Goal: Navigation & Orientation: Go to known website

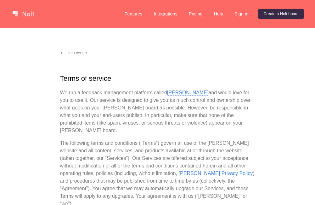
click at [171, 91] on link "[PERSON_NAME]" at bounding box center [188, 93] width 42 height 6
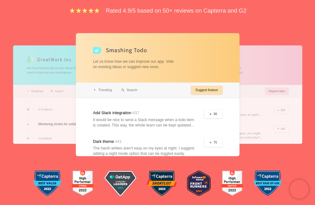
scroll to position [131, 0]
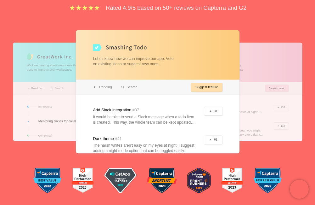
click at [100, 49] on div at bounding box center [158, 91] width 164 height 123
click at [52, 87] on div at bounding box center [78, 92] width 131 height 98
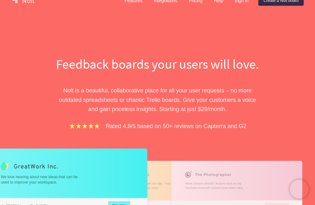
scroll to position [0, 0]
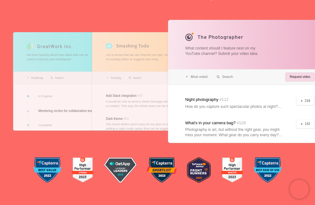
scroll to position [158, 0]
